Goal: Communication & Community: Answer question/provide support

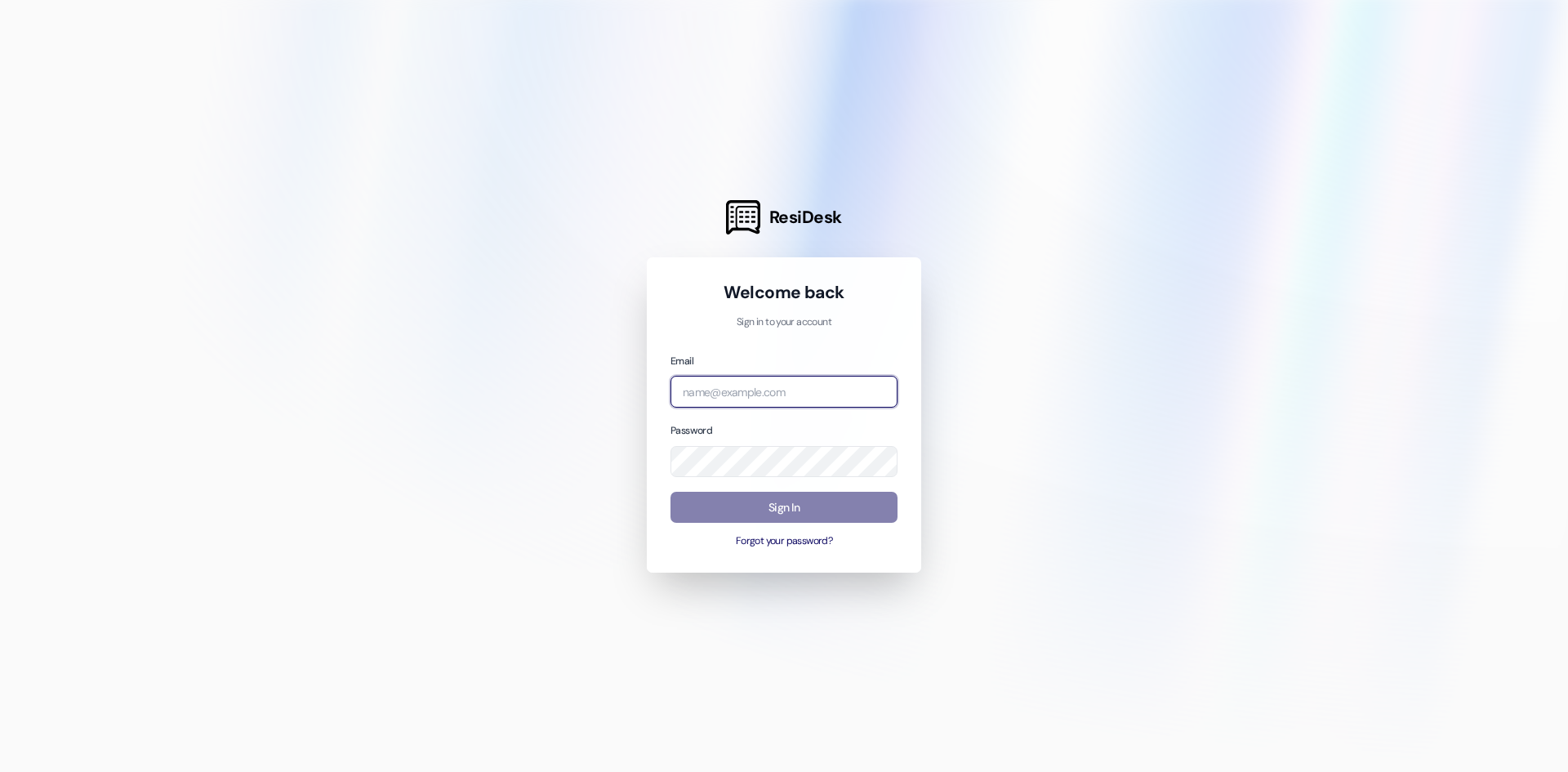
click at [747, 388] on input "email" at bounding box center [784, 391] width 227 height 32
click at [667, 597] on div at bounding box center [784, 386] width 1568 height 772
click at [726, 395] on input "email" at bounding box center [784, 391] width 227 height 32
type input "[PERSON_NAME][EMAIL_ADDRESS][PERSON_NAME][DOMAIN_NAME]"
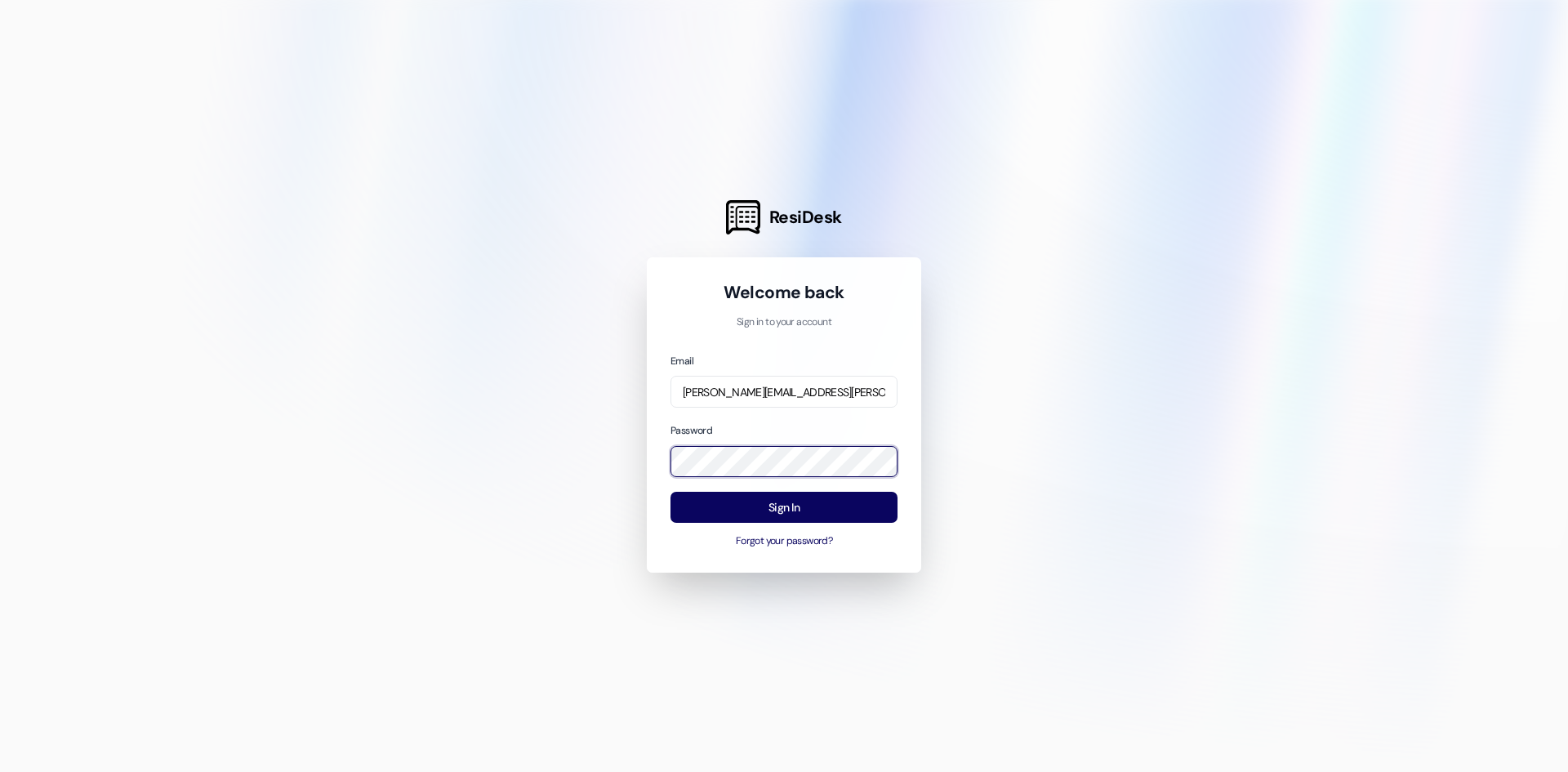
click at [607, 457] on div "ResiDesk Welcome back Sign in to your account Email [PERSON_NAME][EMAIL_ADDRESS…" at bounding box center [784, 386] width 1568 height 772
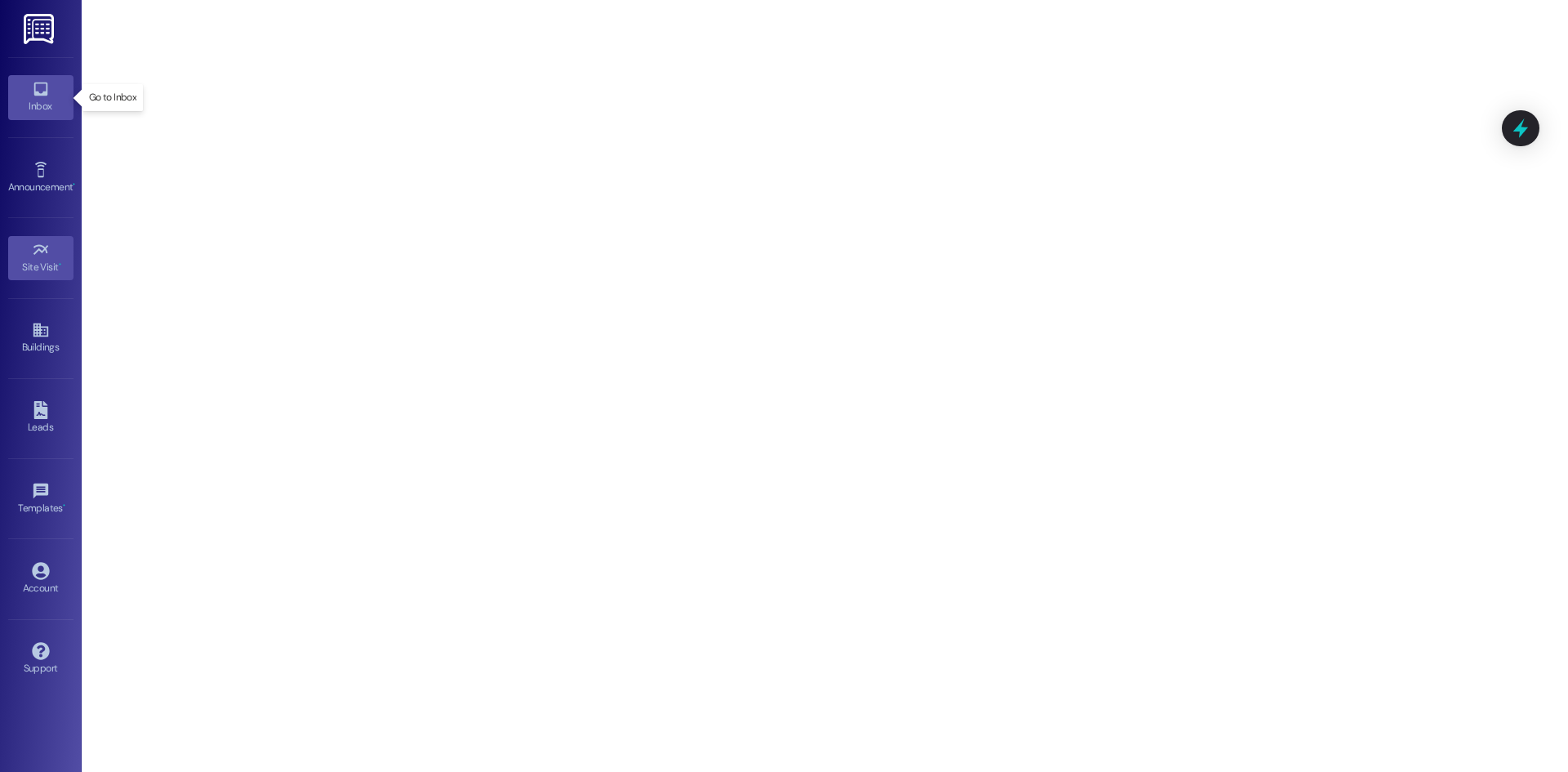
click at [42, 88] on icon at bounding box center [41, 90] width 18 height 18
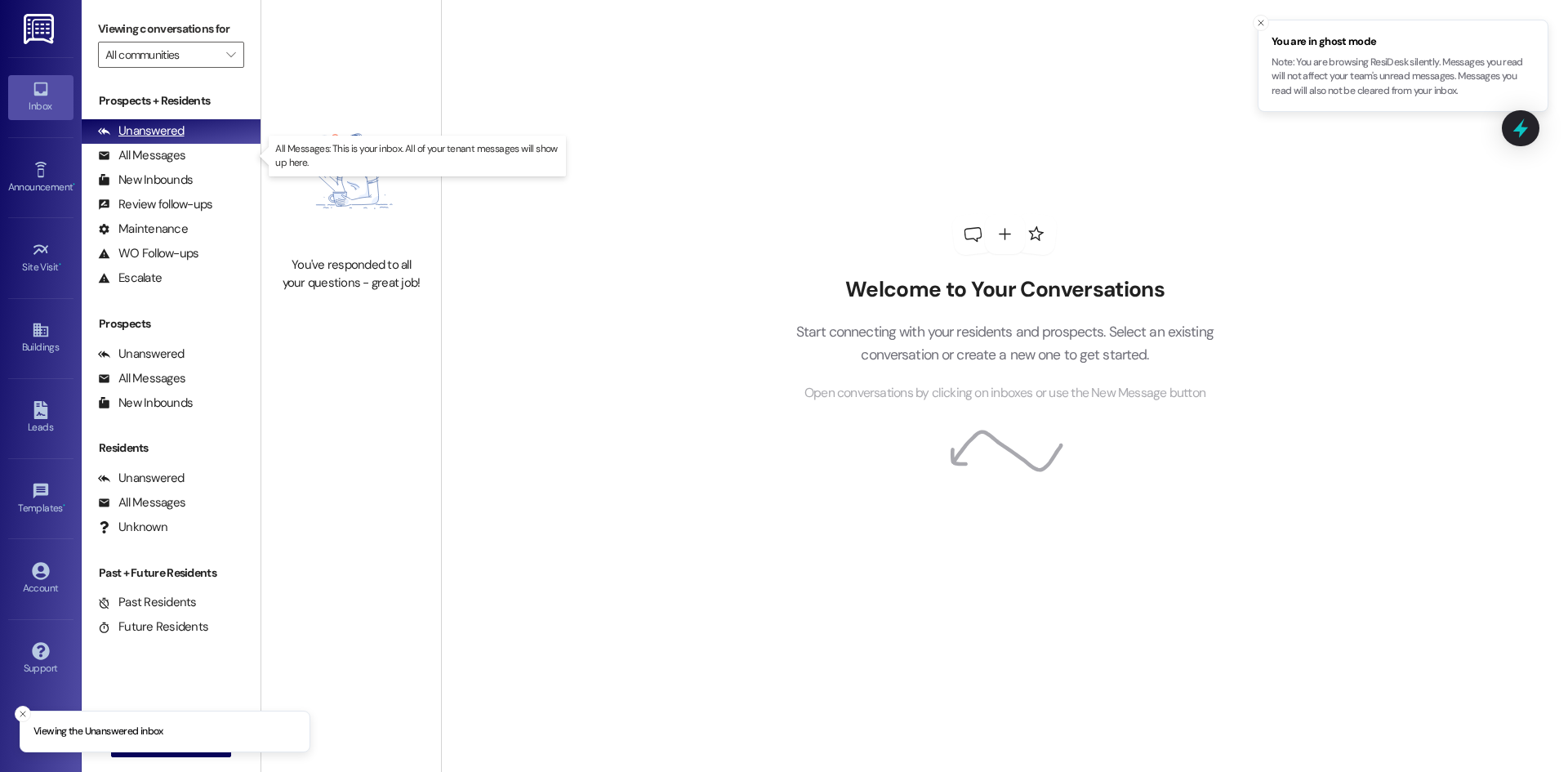
click at [140, 128] on div "Unanswered" at bounding box center [141, 131] width 87 height 17
